Goal: Information Seeking & Learning: Find specific fact

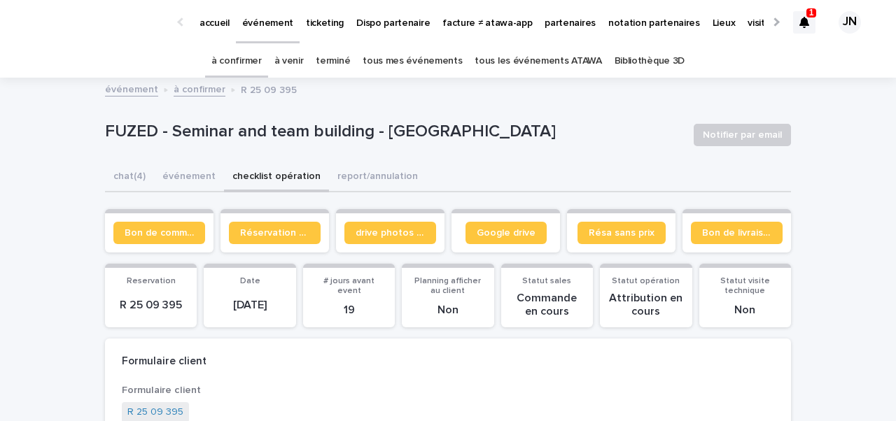
click at [262, 56] on link "à confirmer" at bounding box center [236, 61] width 50 height 33
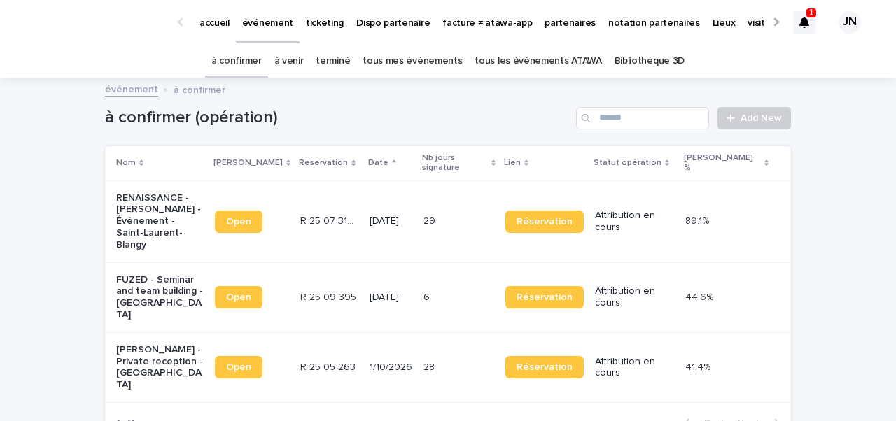
click at [301, 65] on link "à venir" at bounding box center [288, 61] width 29 height 33
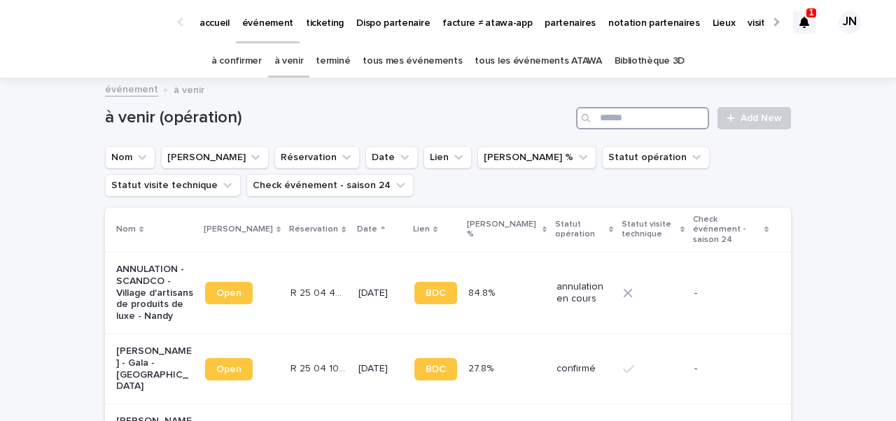
click at [660, 120] on input "Search" at bounding box center [642, 118] width 133 height 22
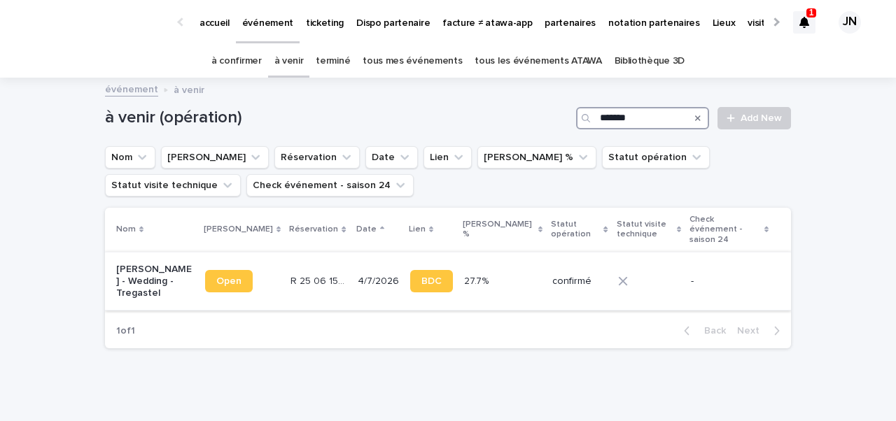
type input "*******"
click at [285, 298] on td "R 25 06 1542 R 25 06 1542" at bounding box center [318, 281] width 67 height 58
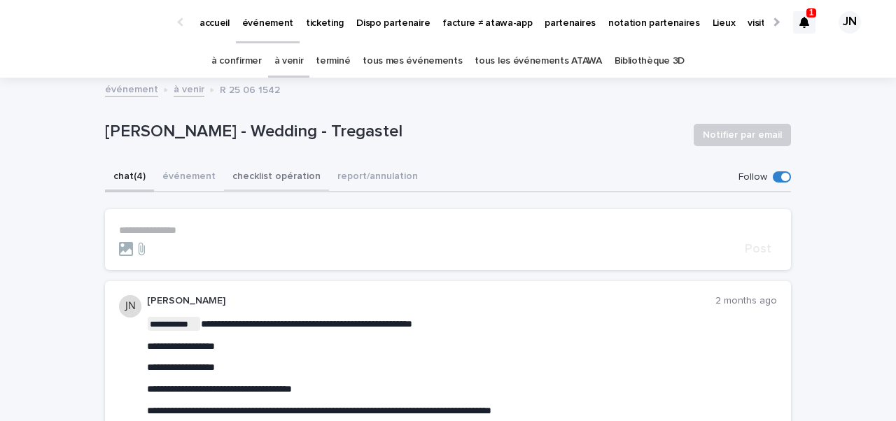
click at [251, 177] on button "checklist opération" at bounding box center [276, 177] width 105 height 29
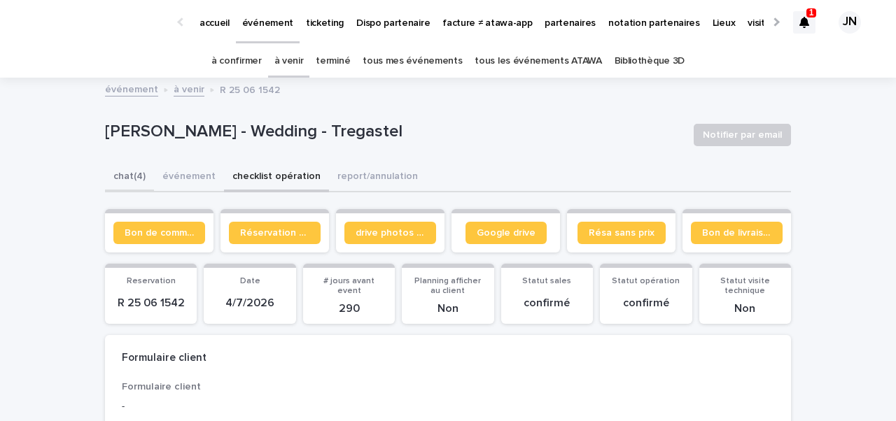
click at [139, 179] on button "chat (4)" at bounding box center [129, 177] width 49 height 29
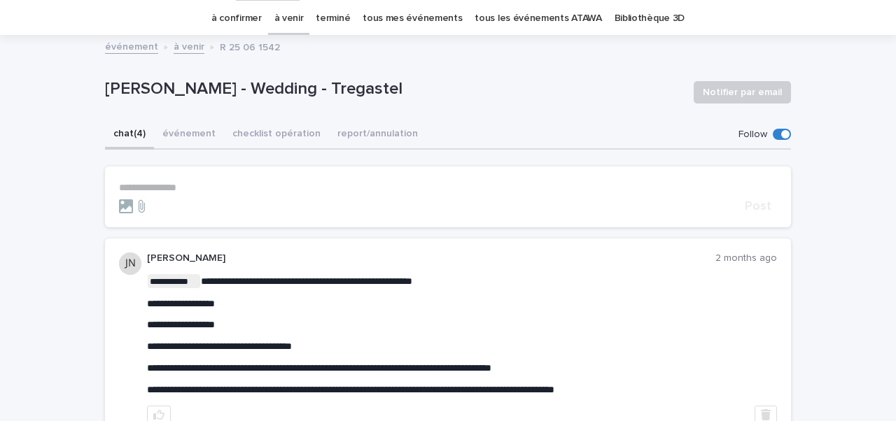
scroll to position [8, 0]
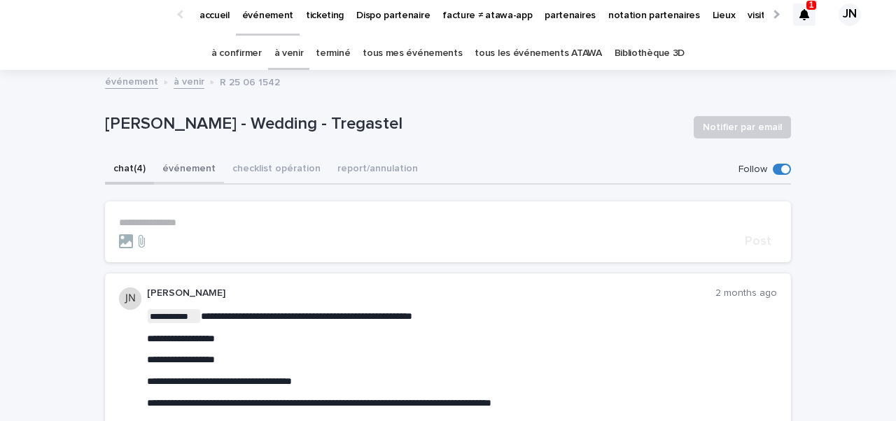
click at [184, 169] on button "événement" at bounding box center [189, 169] width 70 height 29
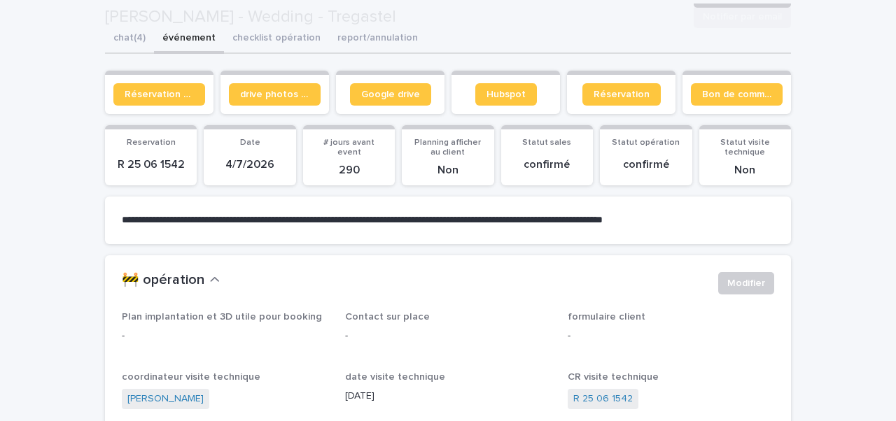
scroll to position [306, 0]
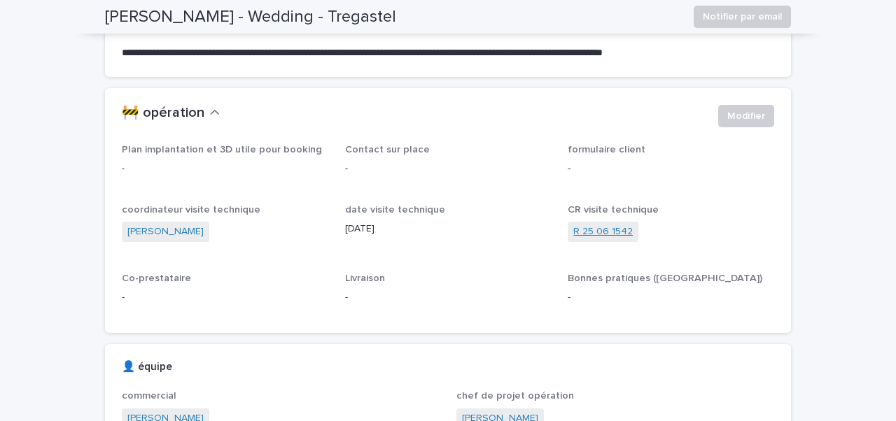
click at [591, 227] on link "R 25 06 1542" at bounding box center [602, 232] width 59 height 15
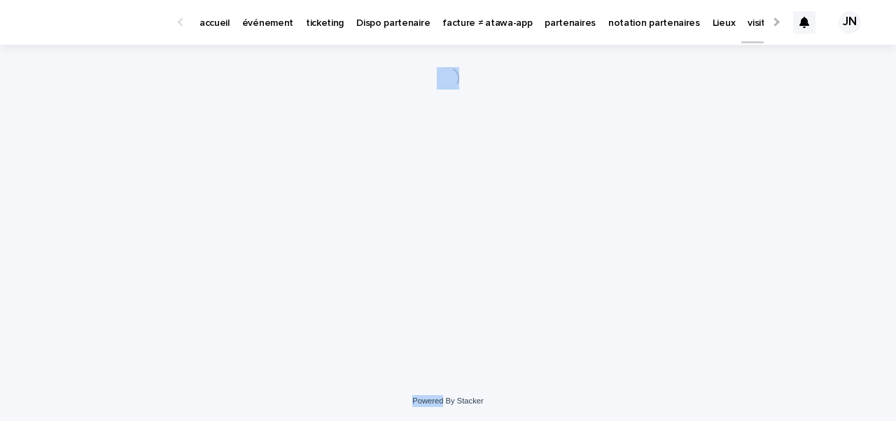
click at [591, 227] on div "Loading... Saving… Loading... Saving…" at bounding box center [448, 196] width 700 height 302
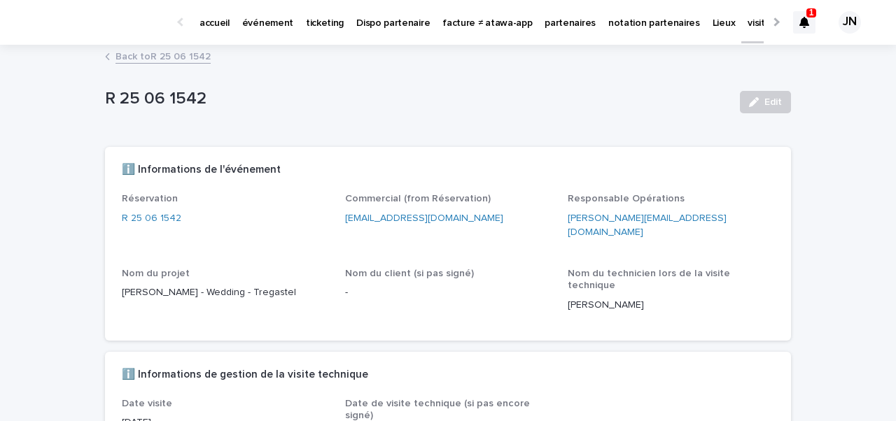
click at [393, 122] on div "R 25 06 1542 Edit" at bounding box center [448, 102] width 686 height 56
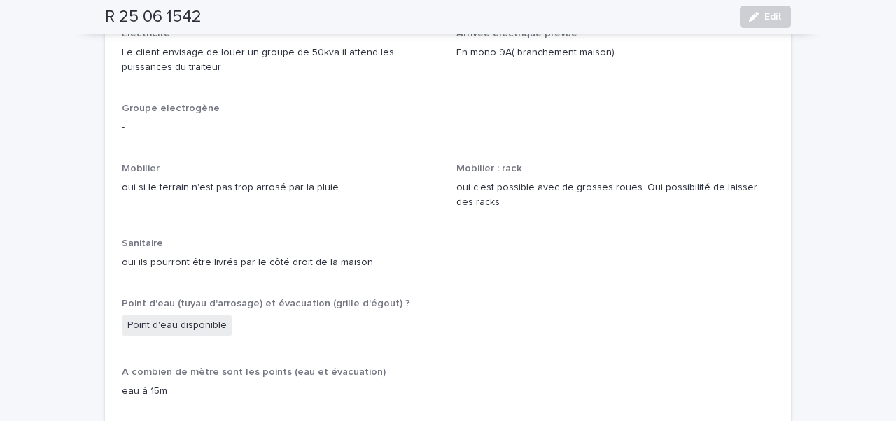
scroll to position [1372, 0]
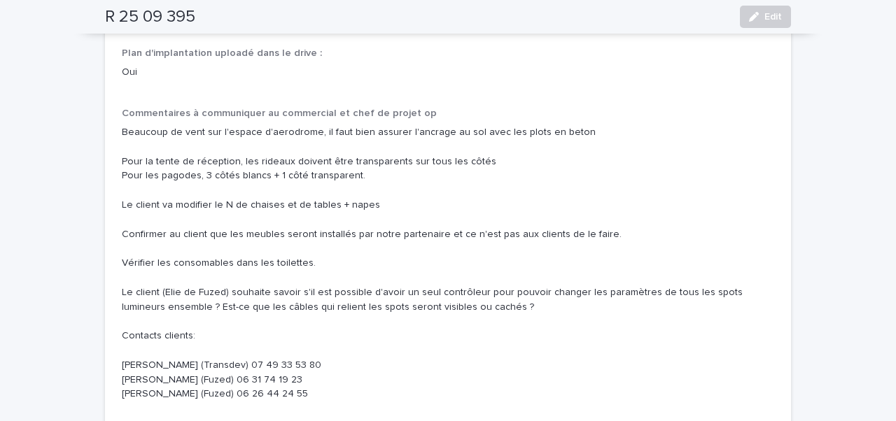
scroll to position [1776, 0]
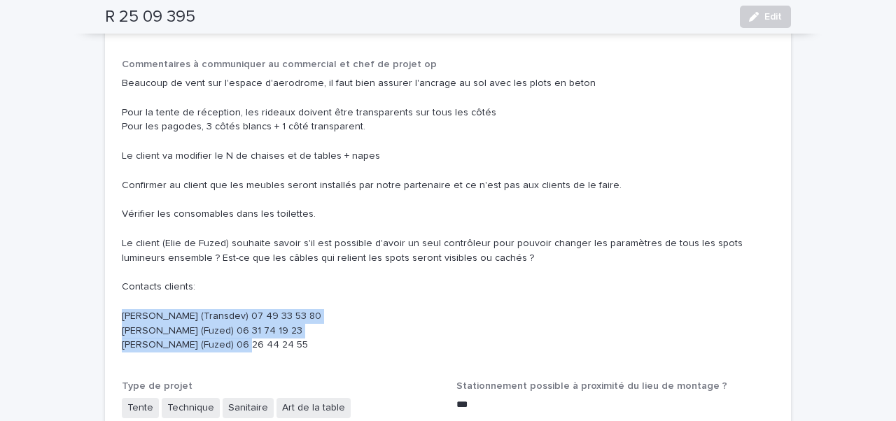
drag, startPoint x: 123, startPoint y: 260, endPoint x: 290, endPoint y: 292, distance: 169.6
click at [290, 292] on p "Beaucoup de vent sur l'espace d'aerodrome, il faut bien assurer l'ancrage au so…" at bounding box center [448, 214] width 652 height 276
copy p "Elias (Transdev) 07 49 33 53 80 Elie Abboud (Fuzed) 06 31 74 19 23 Elie Lattouf…"
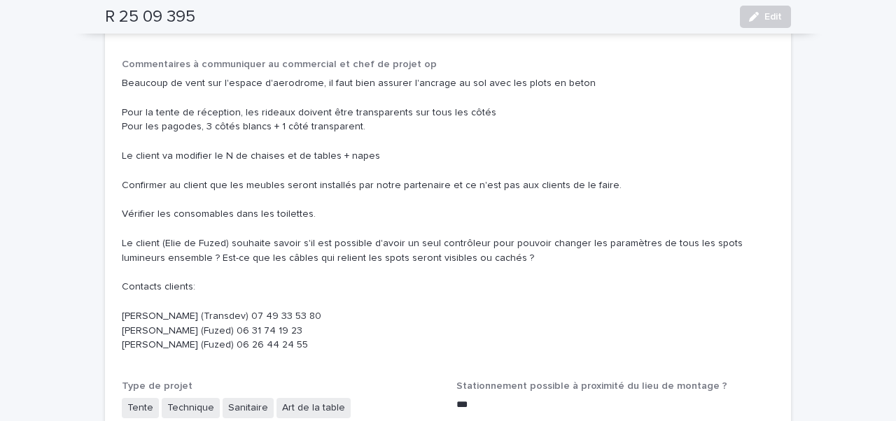
click at [357, 201] on p "Beaucoup de vent sur l'espace d'aerodrome, il faut bien assurer l'ancrage au so…" at bounding box center [448, 214] width 652 height 276
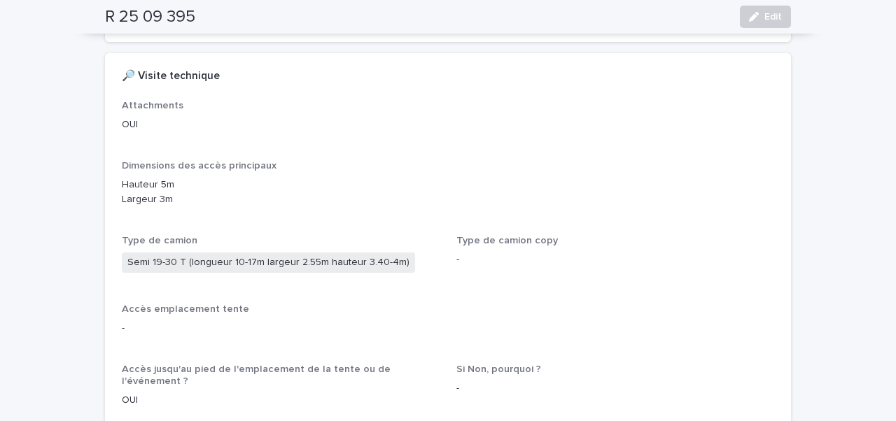
scroll to position [485, 0]
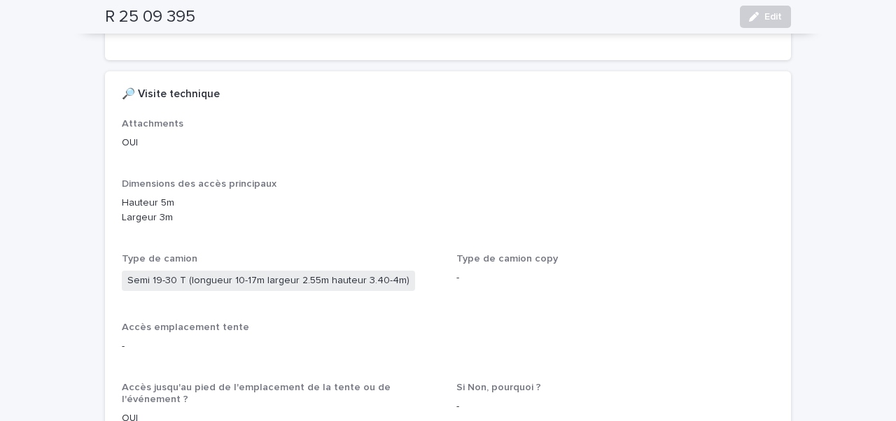
click at [261, 196] on p "Hauteur 5m Largeur 3m" at bounding box center [448, 210] width 652 height 29
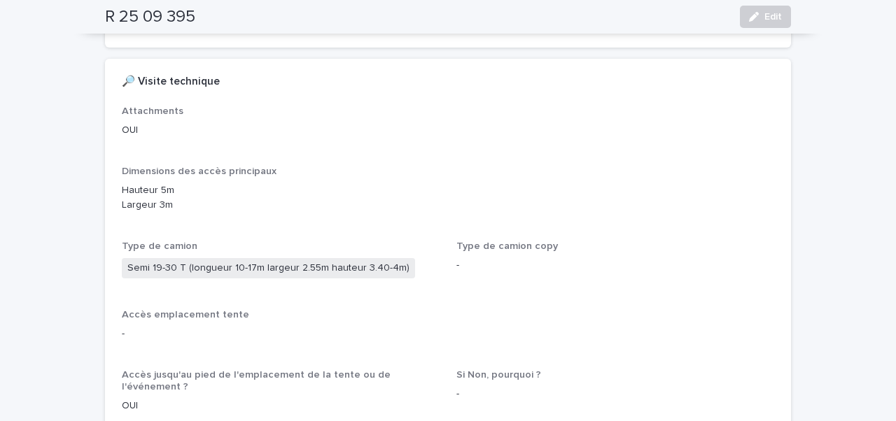
scroll to position [499, 0]
click at [271, 104] on div "Attachments OUI" at bounding box center [281, 125] width 318 height 43
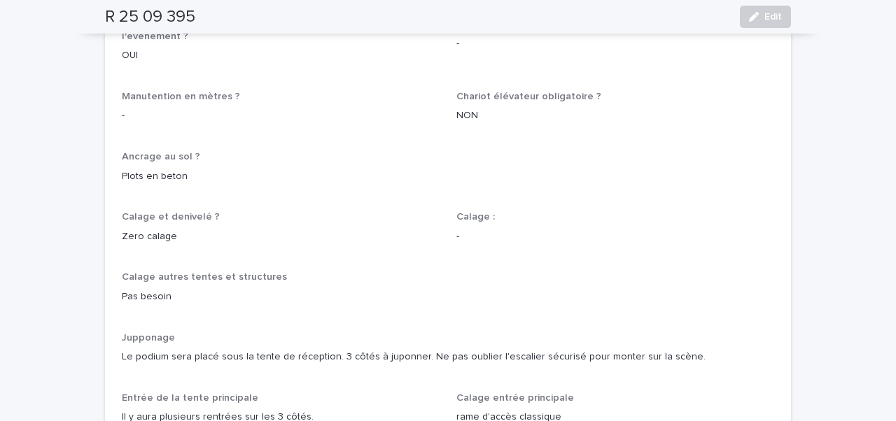
scroll to position [867, 0]
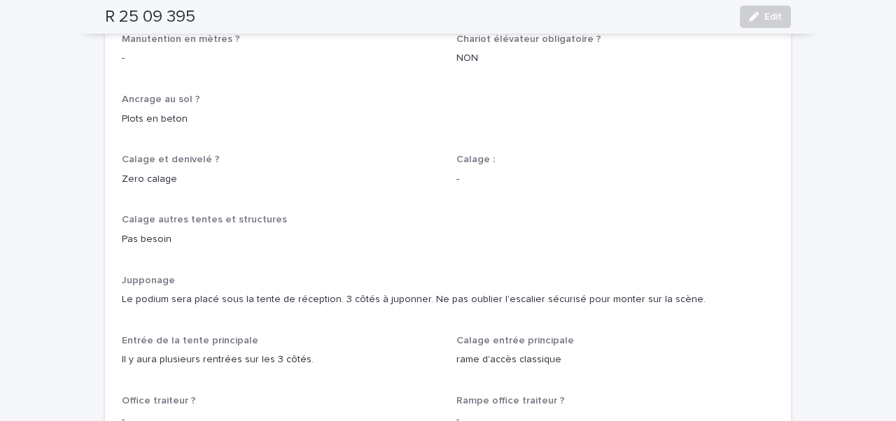
scroll to position [926, 0]
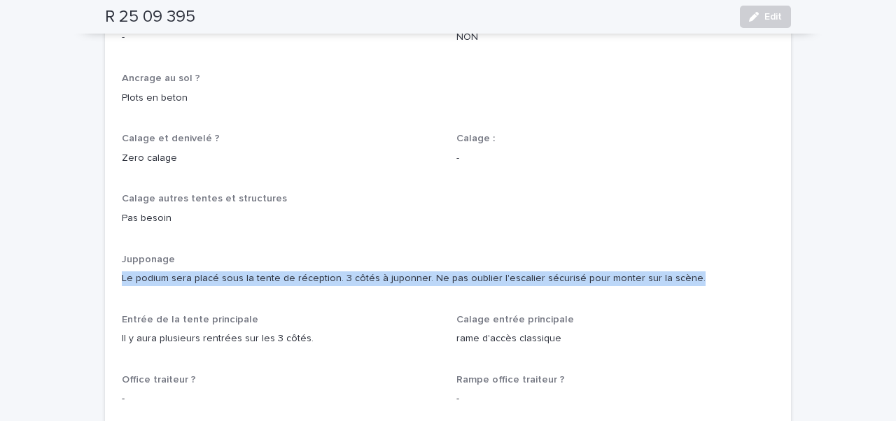
drag, startPoint x: 120, startPoint y: 221, endPoint x: 680, endPoint y: 239, distance: 560.0
copy p "Le podium sera placé sous la tente de réception. 3 côtés à juponner. Ne pas oub…"
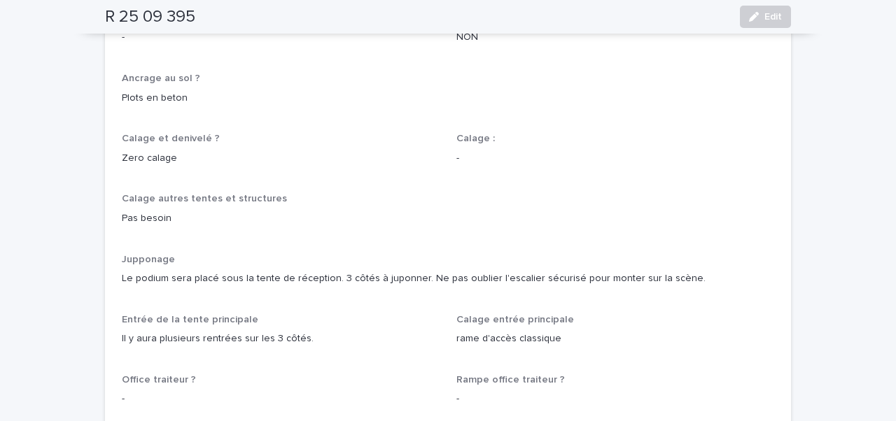
click at [450, 254] on p "Jupponage" at bounding box center [448, 260] width 652 height 12
click at [211, 211] on p "Pas besoin" at bounding box center [448, 218] width 652 height 15
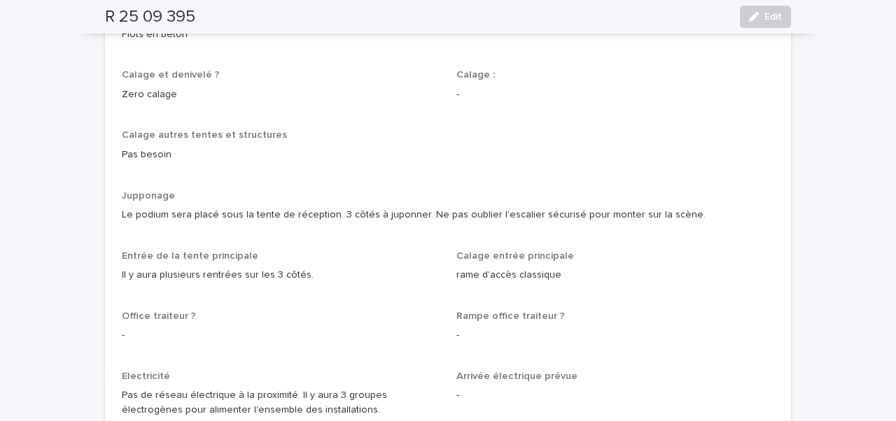
scroll to position [991, 0]
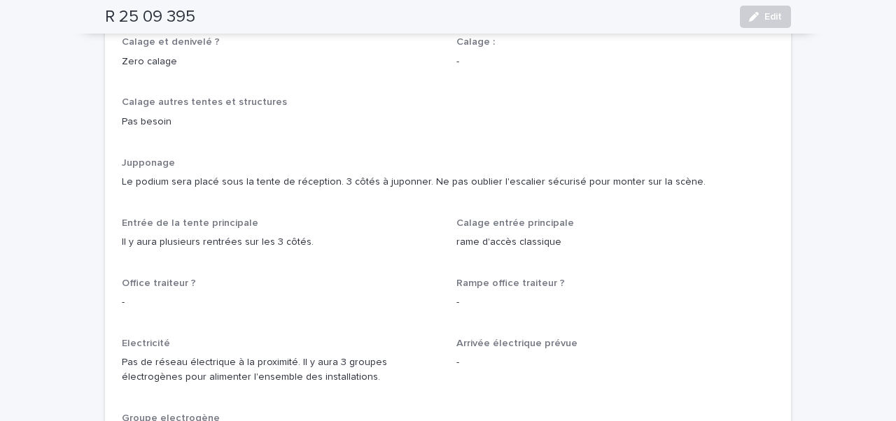
scroll to position [1019, 0]
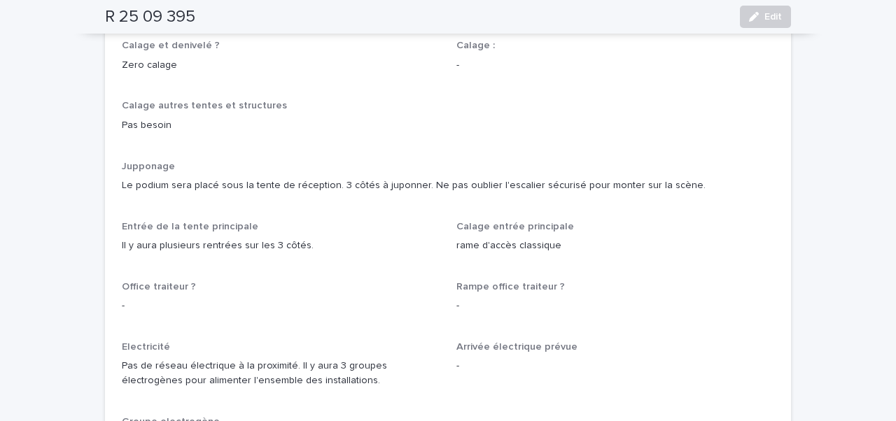
click at [254, 176] on div "Le podium sera placé sous la tente de réception. 3 côtés à juponner. Ne pas oub…" at bounding box center [448, 184] width 652 height 17
click at [312, 236] on div "Il y aura plusieurs rentrées sur les 3 côtés." at bounding box center [281, 244] width 318 height 17
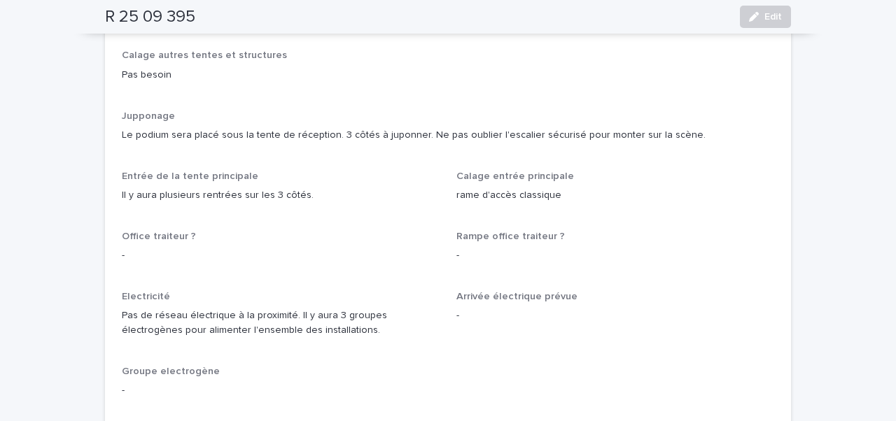
scroll to position [1071, 0]
drag, startPoint x: 124, startPoint y: 259, endPoint x: 367, endPoint y: 280, distance: 243.7
click at [367, 307] on p "Pas de réseau électrique à la proximité. Il y aura 3 groupes électrogènes pour …" at bounding box center [281, 321] width 318 height 29
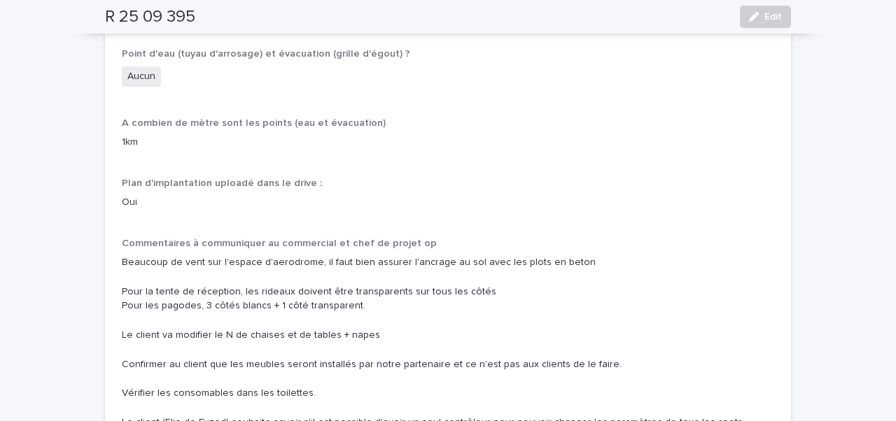
scroll to position [1600, 0]
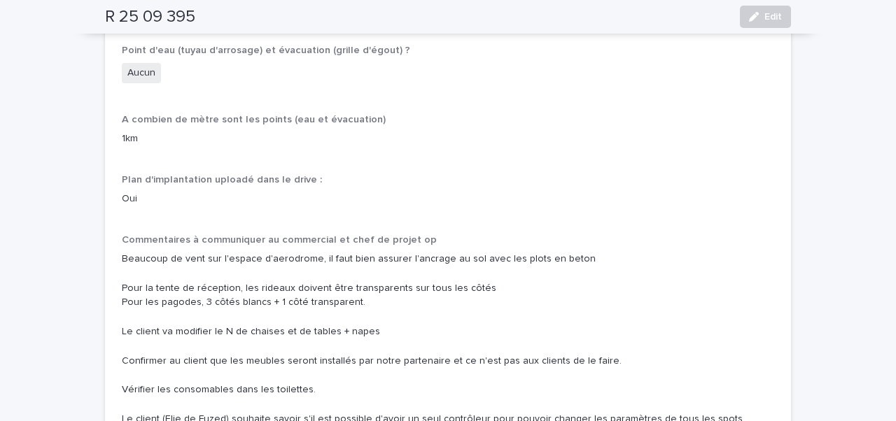
click at [246, 235] on span "Commentaires à communiquer au commercial et chef de projet op" at bounding box center [279, 240] width 315 height 10
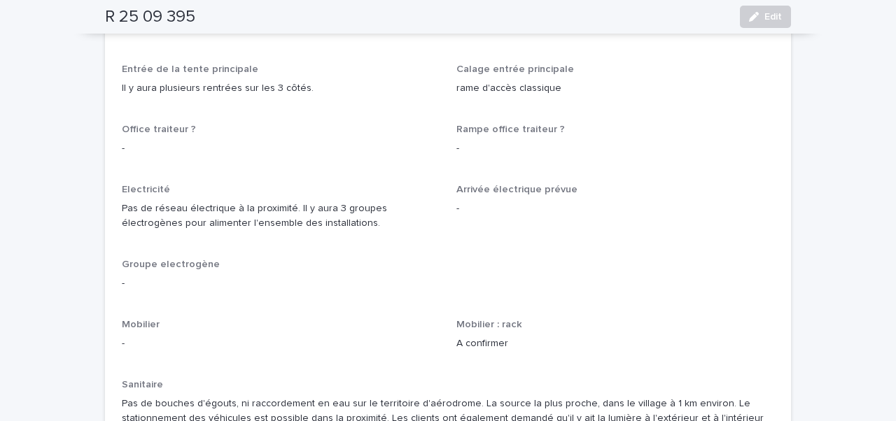
scroll to position [1111, 0]
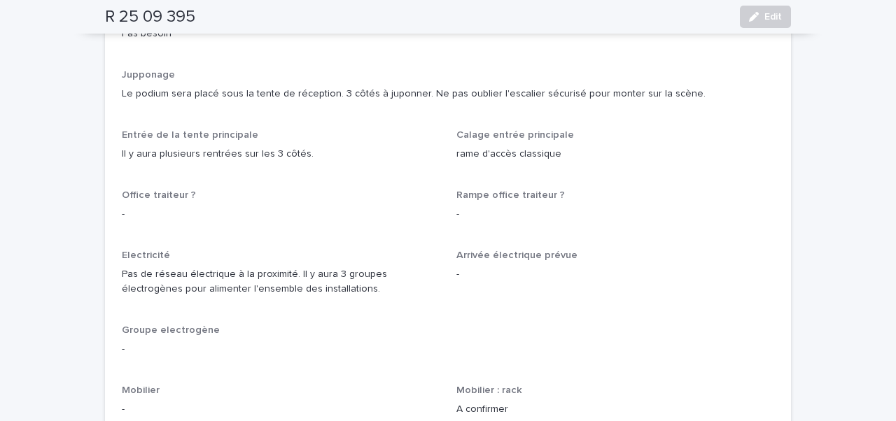
drag, startPoint x: 121, startPoint y: 220, endPoint x: 325, endPoint y: 239, distance: 205.1
copy p "Pas de réseau électrique à la proximité. Il y aura 3 groupes électrogènes pour …"
click at [283, 207] on p "-" at bounding box center [281, 214] width 318 height 15
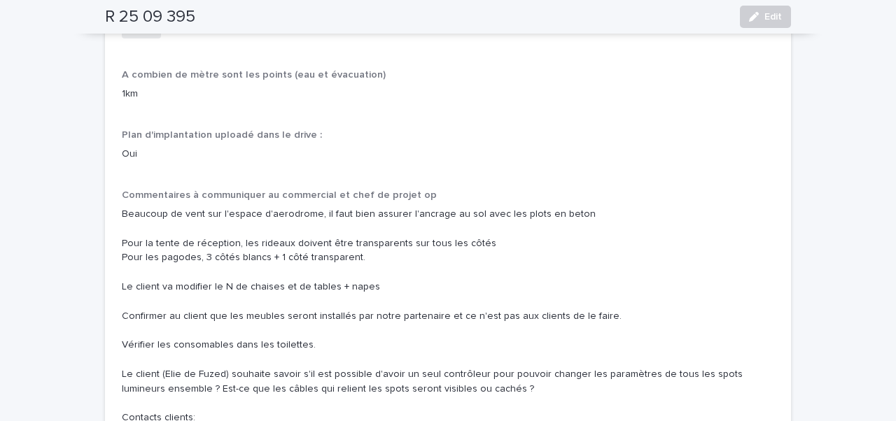
scroll to position [1649, 0]
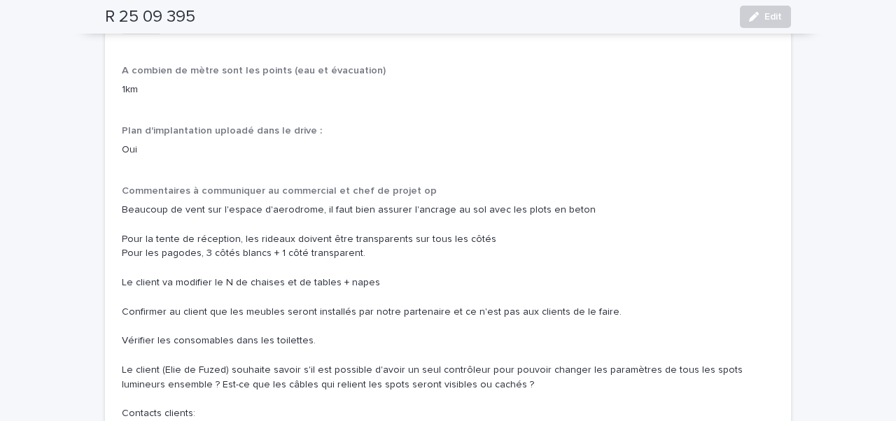
click at [369, 204] on p "Beaucoup de vent sur l'espace d'aerodrome, il faut bien assurer l'ancrage au so…" at bounding box center [448, 341] width 652 height 276
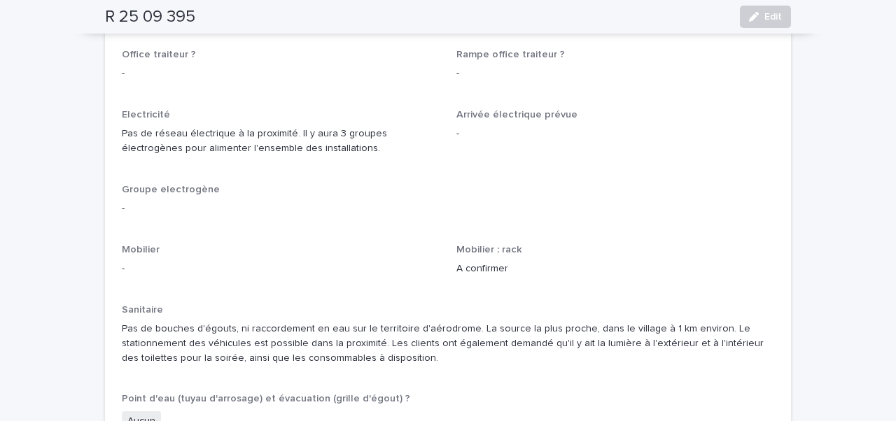
scroll to position [1257, 0]
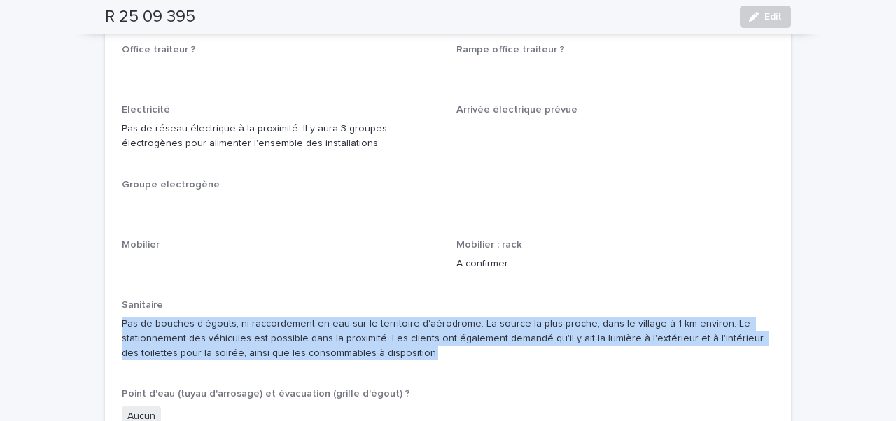
drag, startPoint x: 122, startPoint y: 266, endPoint x: 422, endPoint y: 303, distance: 301.8
click at [422, 317] on p "Pas de bouches d'égouts, ni raccordement en eau sur le territoire d'aérodrome. …" at bounding box center [448, 338] width 652 height 43
copy p "Pas de bouches d'égouts, ni raccordement en eau sur le territoire d'aérodrome. …"
click at [422, 317] on p "Pas de bouches d'égouts, ni raccordement en eau sur le territoire d'aérodrome. …" at bounding box center [448, 338] width 652 height 43
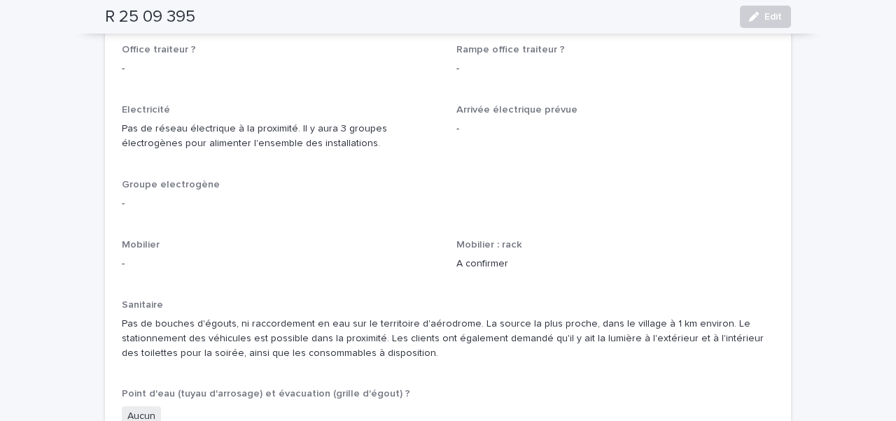
click at [314, 317] on p "Pas de bouches d'égouts, ni raccordement en eau sur le territoire d'aérodrome. …" at bounding box center [448, 338] width 652 height 43
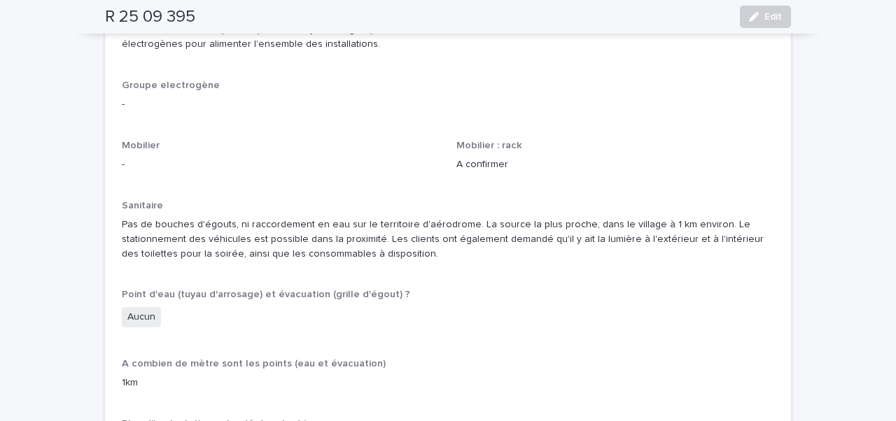
scroll to position [1352, 0]
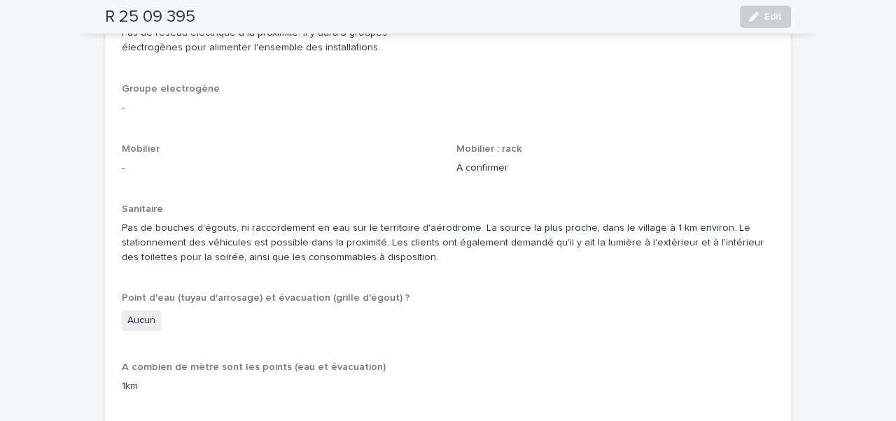
click at [269, 221] on p "Pas de bouches d'égouts, ni raccordement en eau sur le territoire d'aérodrome. …" at bounding box center [448, 242] width 652 height 43
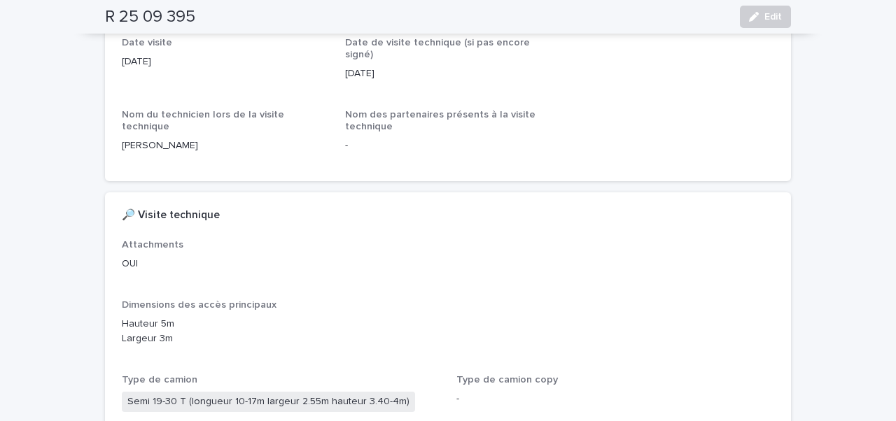
scroll to position [0, 0]
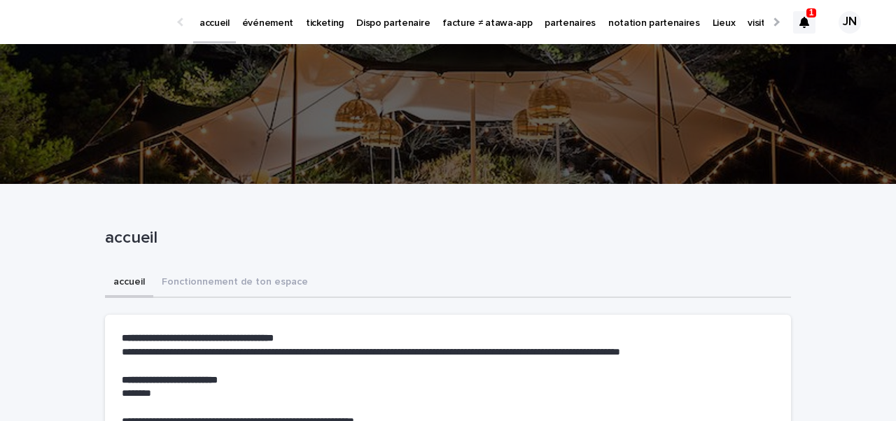
click at [254, 27] on p "événement" at bounding box center [267, 14] width 51 height 29
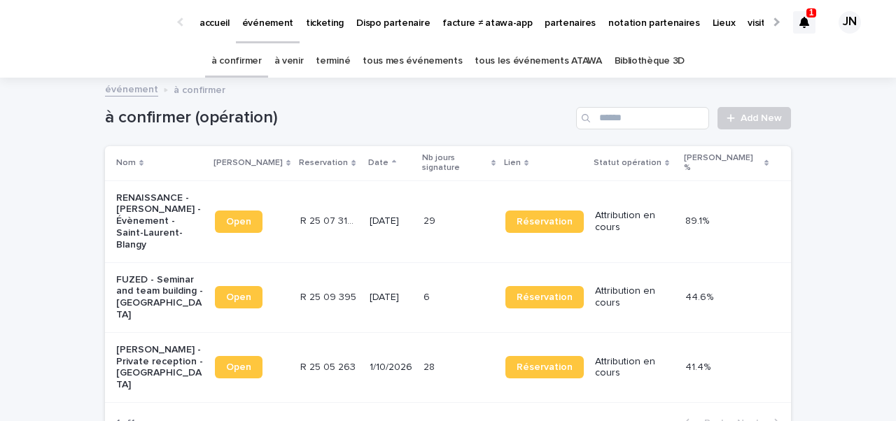
click at [300, 286] on div "R 25 09 395 R 25 09 395" at bounding box center [329, 297] width 58 height 23
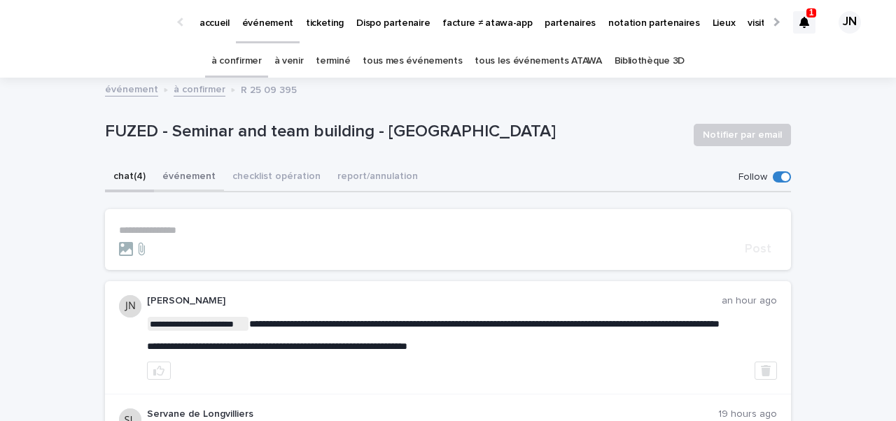
click at [205, 181] on button "événement" at bounding box center [189, 177] width 70 height 29
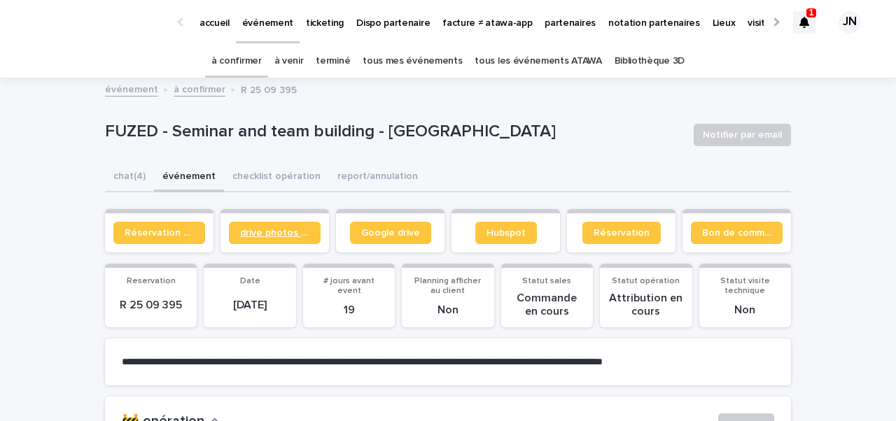
click at [300, 229] on span "drive photos coordinateur" at bounding box center [274, 233] width 69 height 10
click at [289, 236] on span "drive photos coordinateur" at bounding box center [274, 233] width 69 height 10
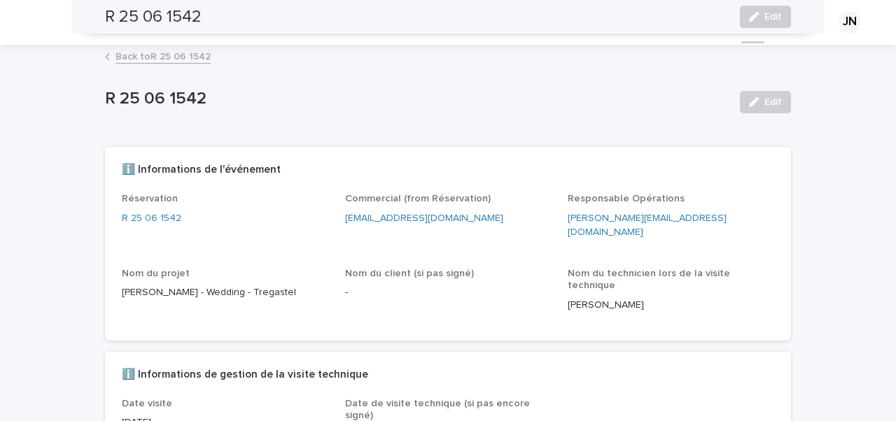
scroll to position [1372, 0]
